Goal: Information Seeking & Learning: Learn about a topic

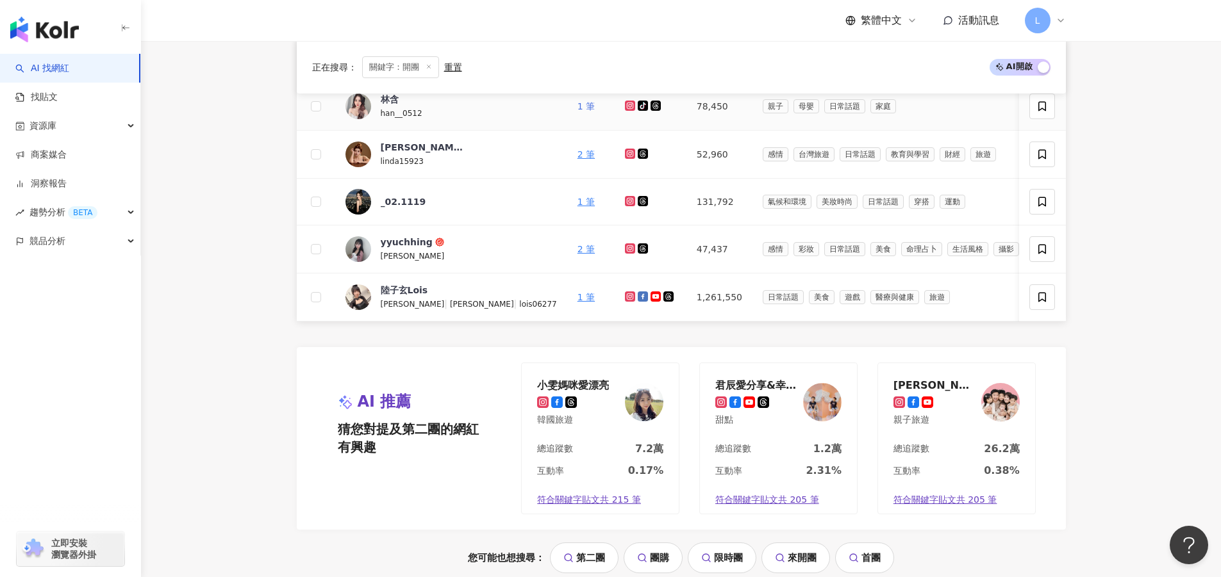
click at [587, 110] on link "1 筆" at bounding box center [585, 106] width 17 height 10
click at [387, 203] on div "_02.1119" at bounding box center [403, 201] width 45 height 13
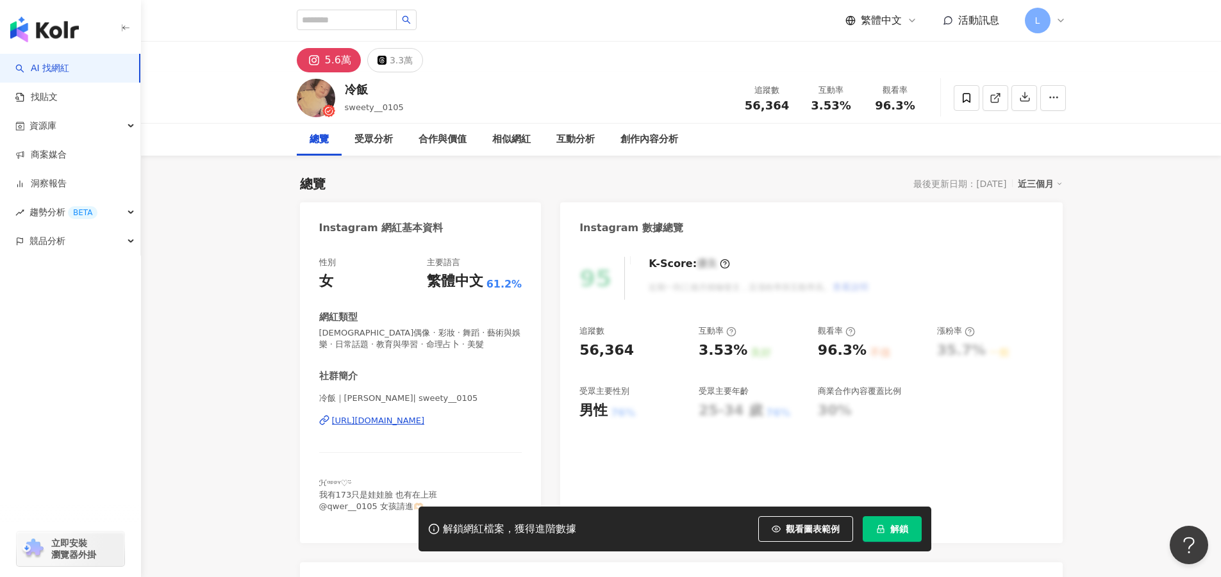
click at [429, 414] on div "冷飯｜范幼欣 | sweety__0105 https://www.instagram.com/sweety__0105/" at bounding box center [420, 430] width 203 height 75
click at [425, 418] on div "https://www.instagram.com/sweety__0105/" at bounding box center [378, 421] width 93 height 12
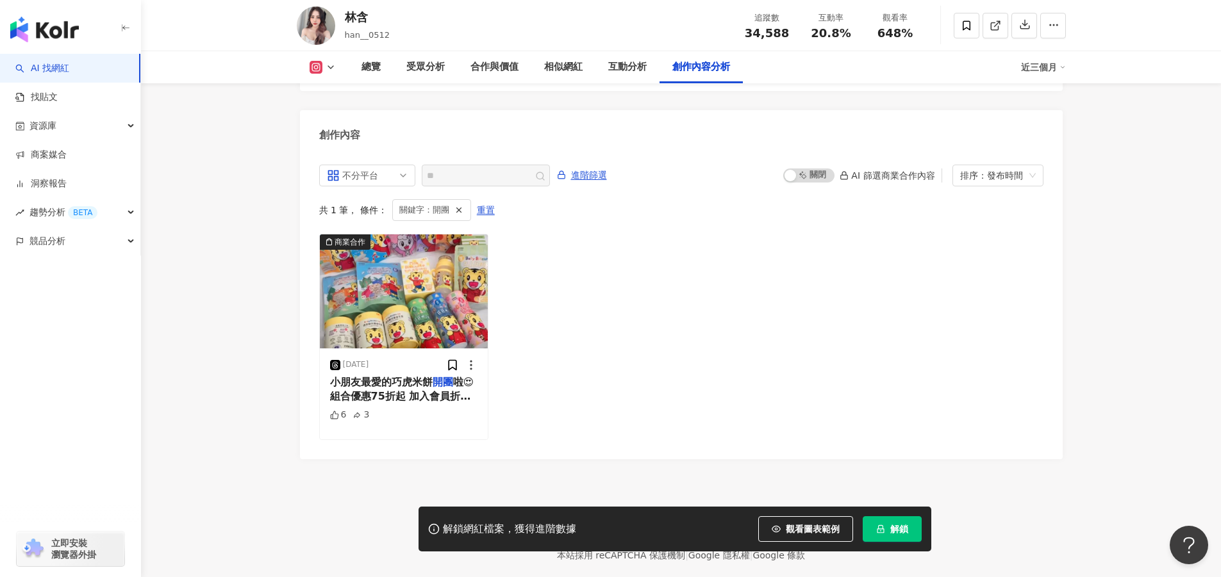
click at [938, 257] on div "商業合作 2025/4/5 小朋友最愛的巧虎米餅 開團 啦😍 組合優惠75折起 加入會員折$30 下單贈送1隻波力牙刷 滿$1500再贈送1包寶寶米餅 滿$2…" at bounding box center [681, 337] width 724 height 206
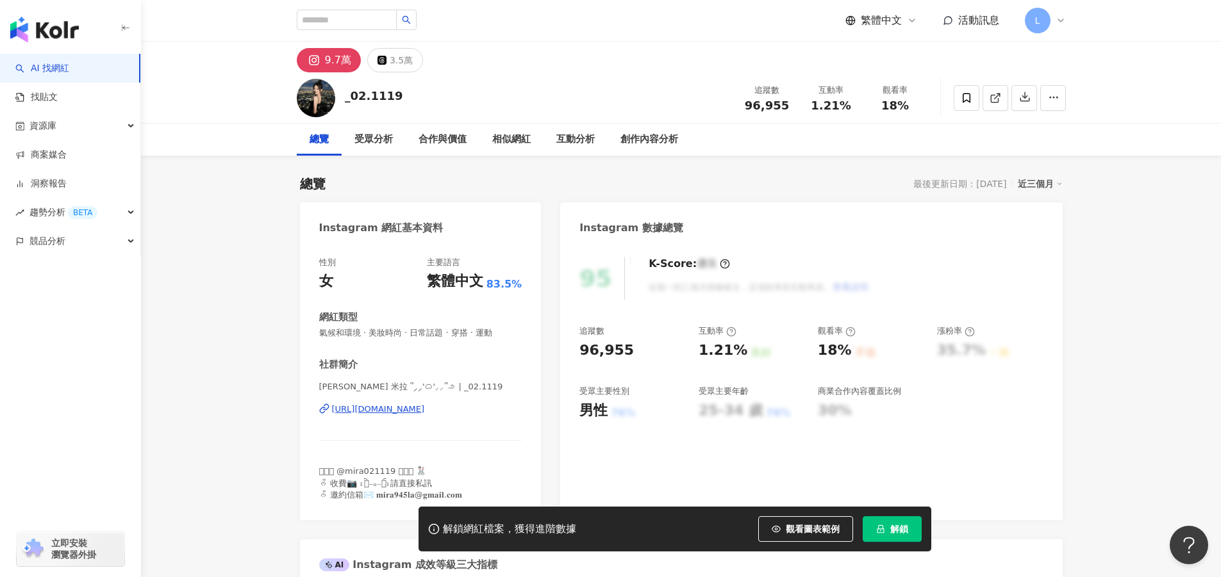
click at [385, 411] on div "[URL][DOMAIN_NAME]" at bounding box center [378, 410] width 93 height 12
drag, startPoint x: 1116, startPoint y: 261, endPoint x: 1117, endPoint y: 254, distance: 7.3
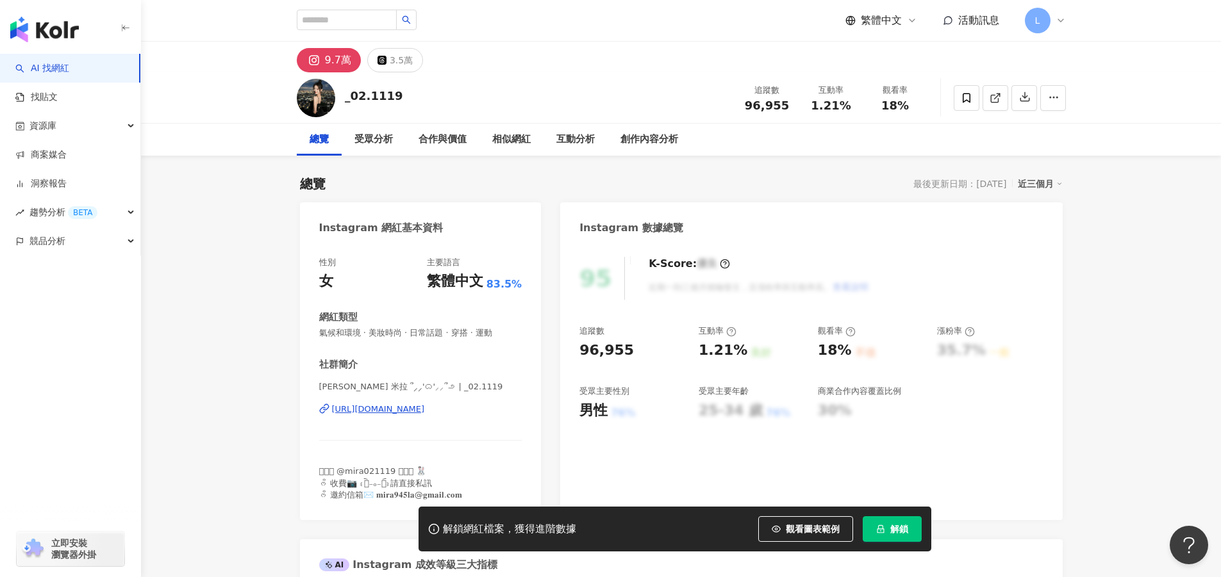
click at [81, 352] on div "AI 找網紅 找貼文 資源庫 商案媒合 洞察報告 趨勢分析 BETA 競品分析 立即安裝 瀏覽器外掛" at bounding box center [70, 315] width 141 height 523
